Goal: Information Seeking & Learning: Find contact information

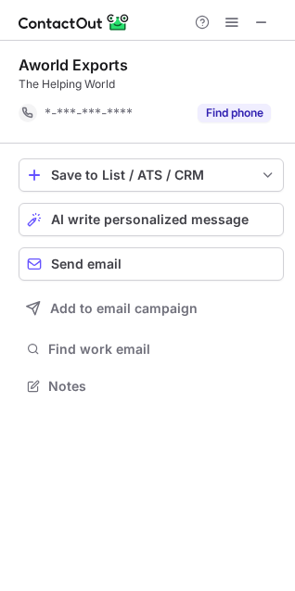
scroll to position [373, 295]
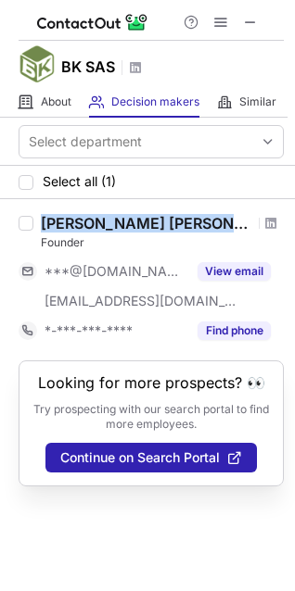
drag, startPoint x: 44, startPoint y: 221, endPoint x: 227, endPoint y: 217, distance: 183.5
click at [227, 217] on div "[PERSON_NAME] [PERSON_NAME]" at bounding box center [162, 223] width 243 height 19
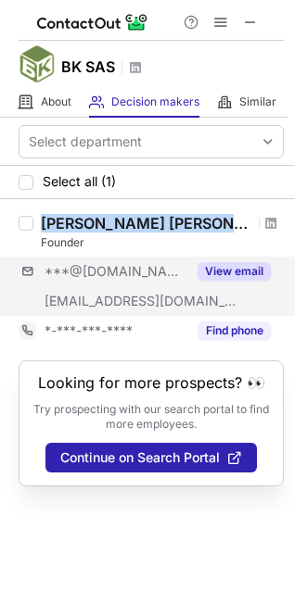
copy div "[PERSON_NAME] [PERSON_NAME]"
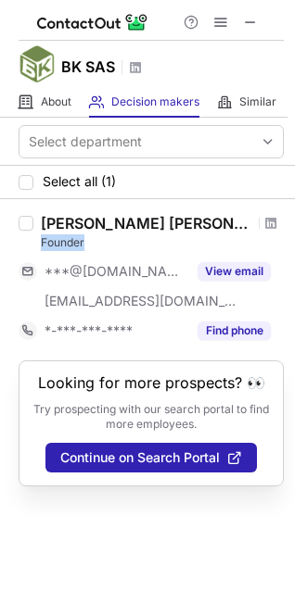
drag, startPoint x: 40, startPoint y: 242, endPoint x: 97, endPoint y: 245, distance: 57.5
click at [97, 245] on div "Gabriel Jonas Berard Founder ***@gmail.com ***@bksas.ru View email *-***-***-**…" at bounding box center [158, 280] width 250 height 132
copy div "Founder"
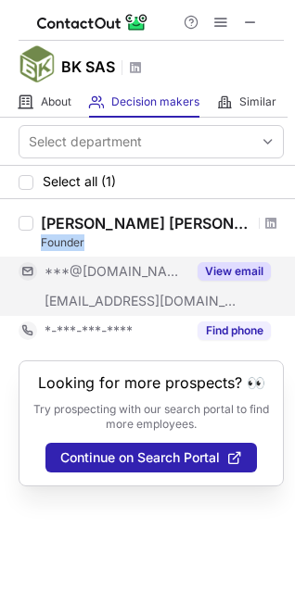
drag, startPoint x: 212, startPoint y: 276, endPoint x: 197, endPoint y: 277, distance: 14.9
click at [212, 277] on button "View email" at bounding box center [233, 271] width 73 height 19
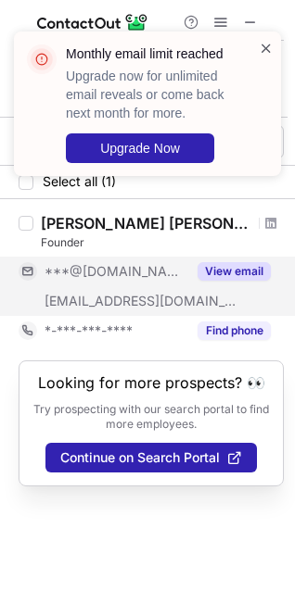
click at [268, 48] on span at bounding box center [266, 48] width 15 height 19
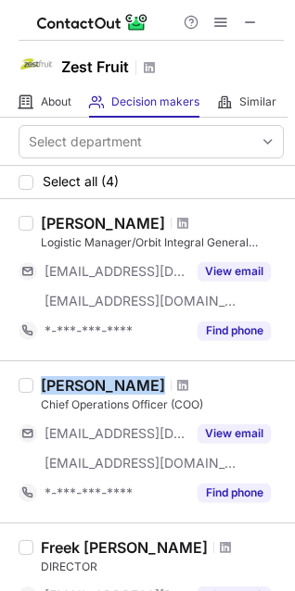
drag, startPoint x: 41, startPoint y: 385, endPoint x: 161, endPoint y: 387, distance: 120.5
click at [161, 387] on div "Rosene Matthee" at bounding box center [162, 385] width 243 height 19
copy div "Rosene Matthee"
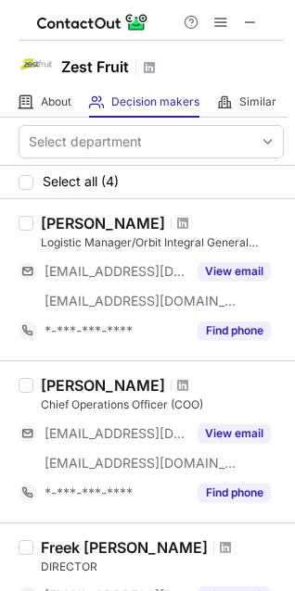
drag, startPoint x: 66, startPoint y: 359, endPoint x: 44, endPoint y: 419, distance: 63.3
click at [66, 359] on div "Ross Van Der Merwe Logistic Manager/Orbit Integral General Manager ***@orbitint…" at bounding box center [147, 279] width 295 height 161
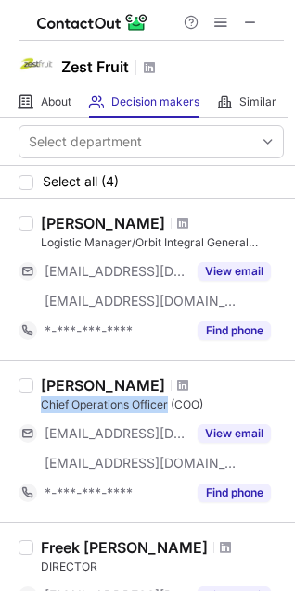
drag, startPoint x: 42, startPoint y: 407, endPoint x: 170, endPoint y: 410, distance: 127.9
click at [170, 410] on div "Chief Operations Officer (COO)" at bounding box center [162, 405] width 243 height 17
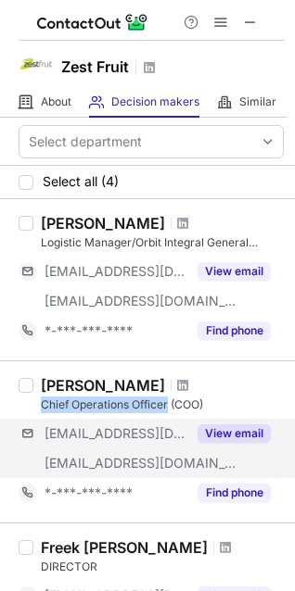
copy div "Chief Operations Officer"
click at [214, 433] on button "View email" at bounding box center [233, 433] width 73 height 19
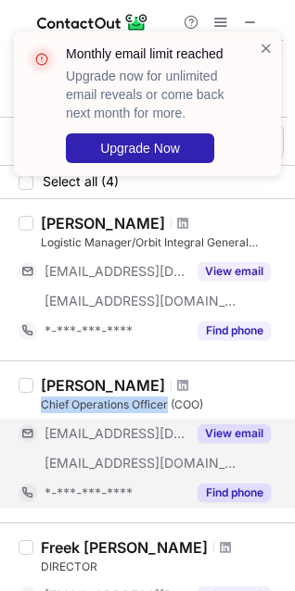
click at [222, 495] on button "Find phone" at bounding box center [233, 493] width 73 height 19
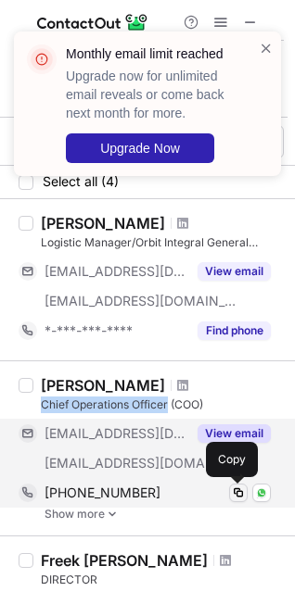
drag, startPoint x: 245, startPoint y: 491, endPoint x: 233, endPoint y: 490, distance: 11.2
click at [243, 491] on span at bounding box center [238, 492] width 15 height 15
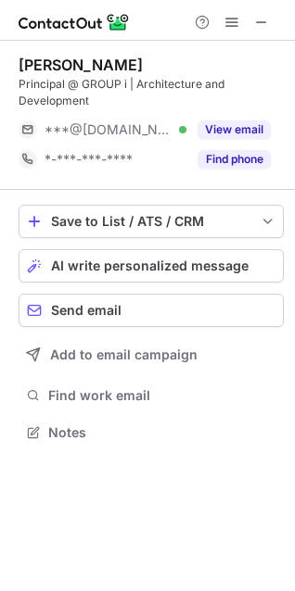
scroll to position [420, 295]
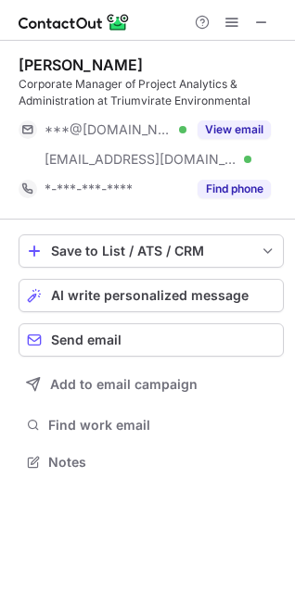
scroll to position [449, 295]
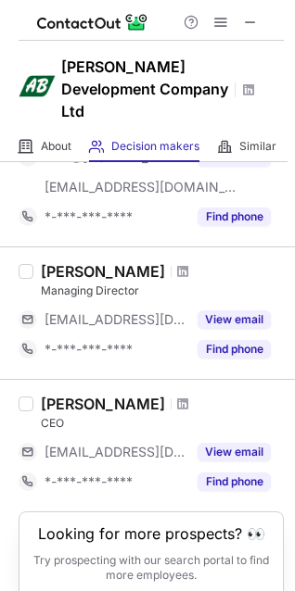
scroll to position [591, 0]
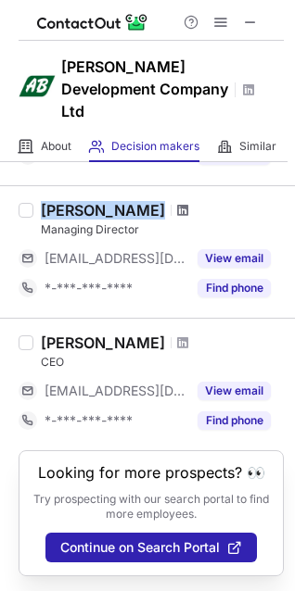
drag, startPoint x: 44, startPoint y: 189, endPoint x: 175, endPoint y: 195, distance: 131.7
click at [175, 201] on div "[PERSON_NAME]" at bounding box center [162, 210] width 243 height 19
copy div "[PERSON_NAME]"
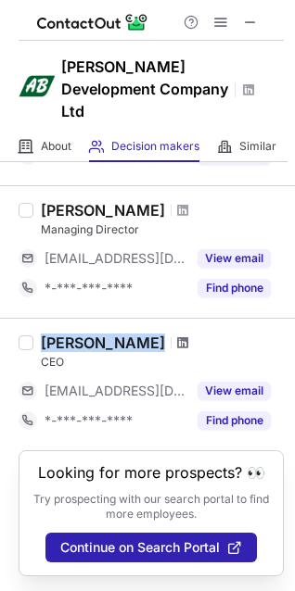
drag, startPoint x: 43, startPoint y: 326, endPoint x: 151, endPoint y: 322, distance: 108.5
click at [151, 334] on div "Jenny Jones" at bounding box center [162, 343] width 243 height 19
copy div "Jenny Jones"
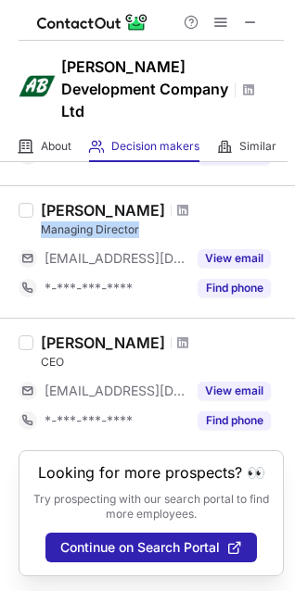
drag, startPoint x: 43, startPoint y: 210, endPoint x: 145, endPoint y: 216, distance: 102.1
click at [145, 221] on div "Managing Director" at bounding box center [162, 229] width 243 height 17
copy div "Managing Director"
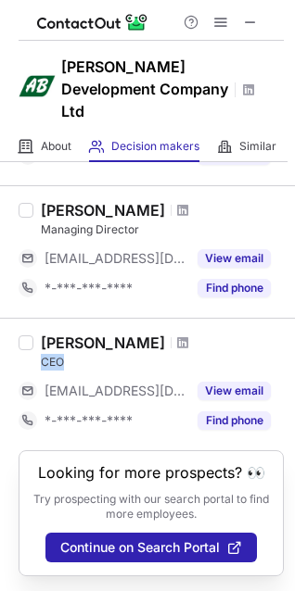
click at [72, 354] on div "CEO" at bounding box center [162, 362] width 243 height 17
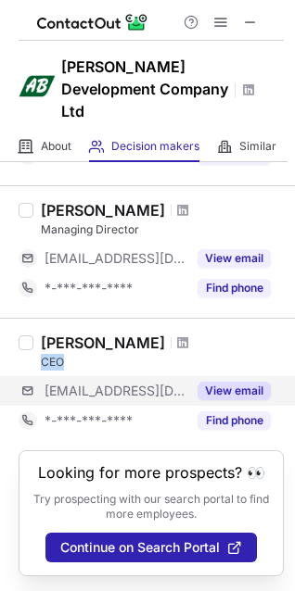
copy div "CEO"
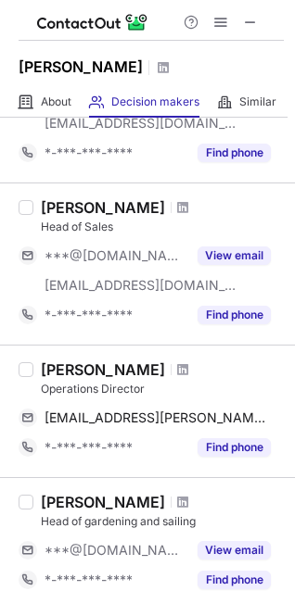
scroll to position [185, 0]
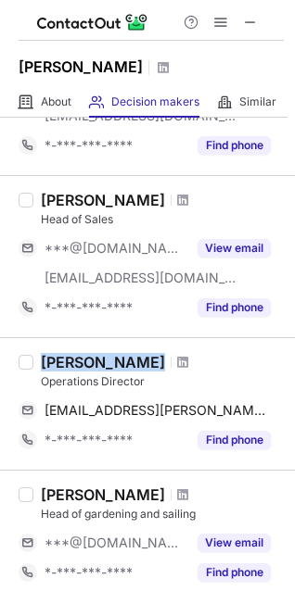
drag, startPoint x: 43, startPoint y: 364, endPoint x: 128, endPoint y: 364, distance: 85.2
click at [128, 364] on div "[PERSON_NAME]" at bounding box center [162, 362] width 243 height 19
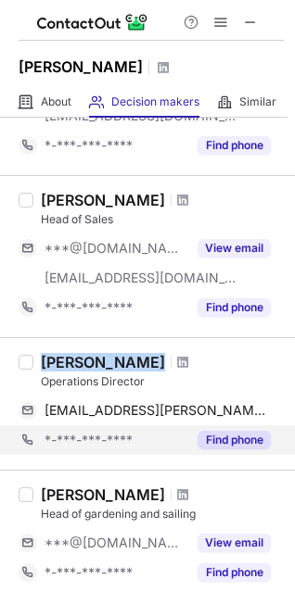
copy div "[PERSON_NAME]"
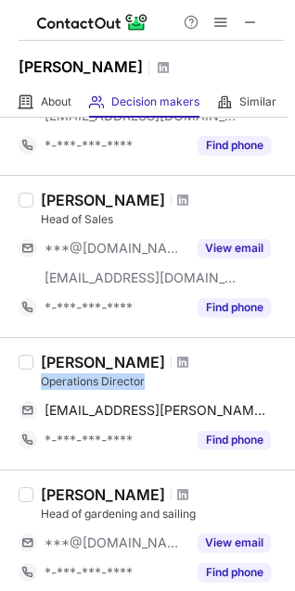
drag, startPoint x: 159, startPoint y: 377, endPoint x: 34, endPoint y: 382, distance: 125.2
click at [34, 382] on div "[PERSON_NAME] Operations Director [PERSON_NAME][EMAIL_ADDRESS][PERSON_NAME][DOM…" at bounding box center [158, 404] width 250 height 102
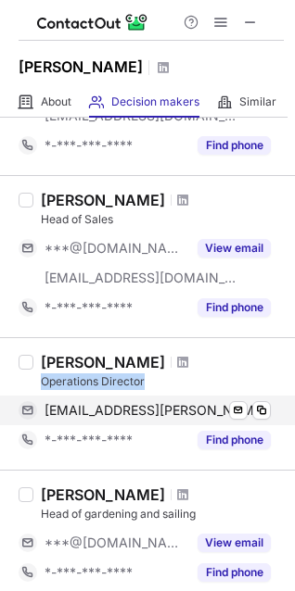
copy div "Operations Director"
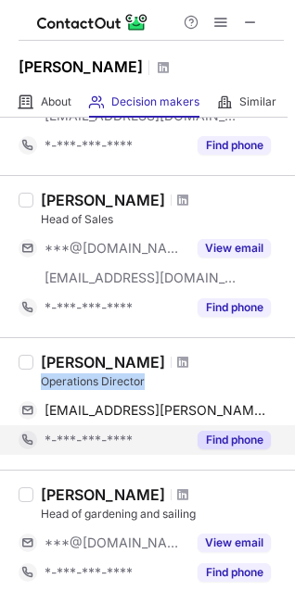
click at [231, 441] on button "Find phone" at bounding box center [233, 440] width 73 height 19
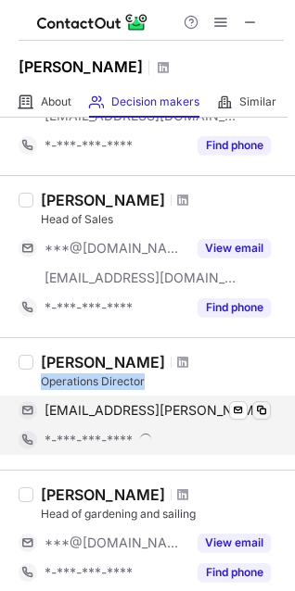
click at [268, 408] on span at bounding box center [261, 410] width 15 height 15
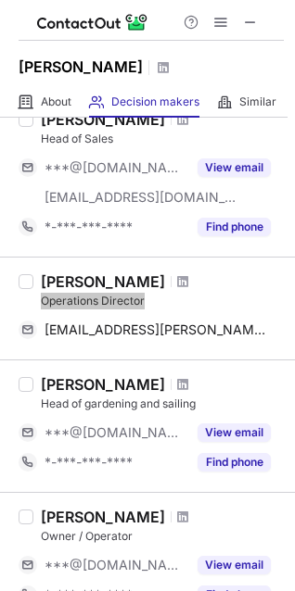
scroll to position [278, 0]
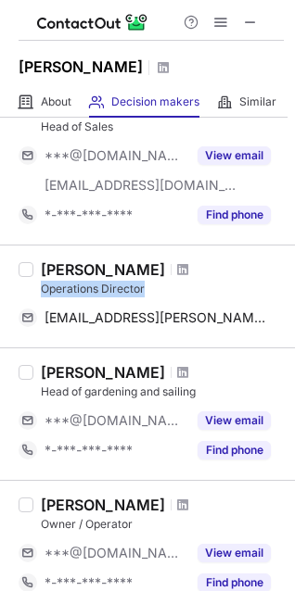
drag, startPoint x: 41, startPoint y: 503, endPoint x: 148, endPoint y: 496, distance: 107.7
click at [148, 496] on div "Dustin Rushton" at bounding box center [103, 505] width 124 height 19
copy div "Dustin Rushton"
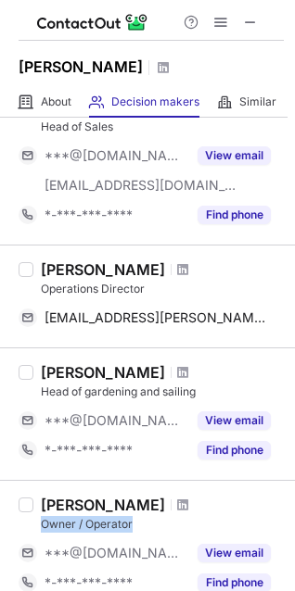
drag, startPoint x: 84, startPoint y: 528, endPoint x: 141, endPoint y: 528, distance: 56.5
click at [141, 528] on div "Owner / Operator" at bounding box center [162, 524] width 243 height 17
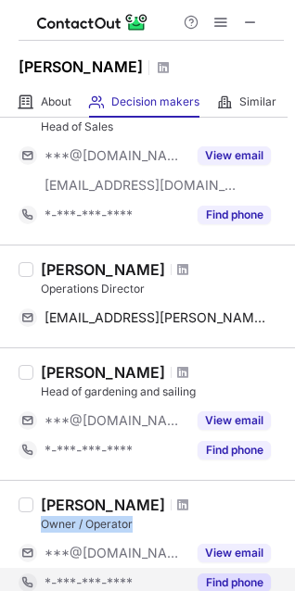
copy div "Owner / Operator"
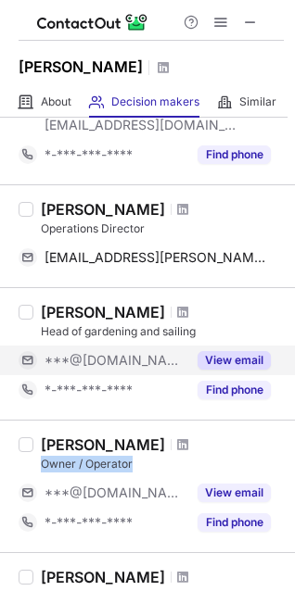
scroll to position [371, 0]
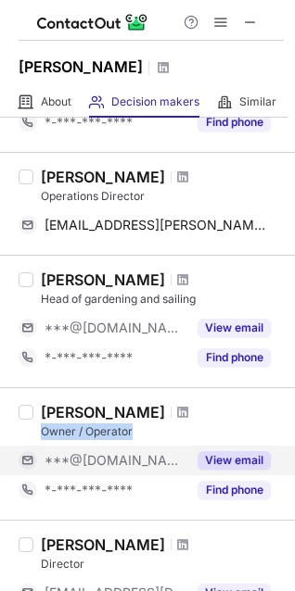
click at [232, 460] on button "View email" at bounding box center [233, 460] width 73 height 19
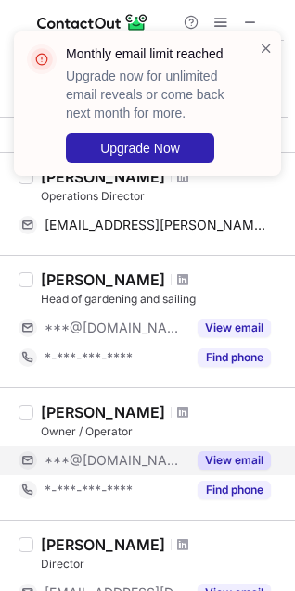
drag, startPoint x: 271, startPoint y: 44, endPoint x: 259, endPoint y: 24, distance: 24.2
click at [271, 45] on span at bounding box center [266, 48] width 15 height 19
